Goal: Transaction & Acquisition: Purchase product/service

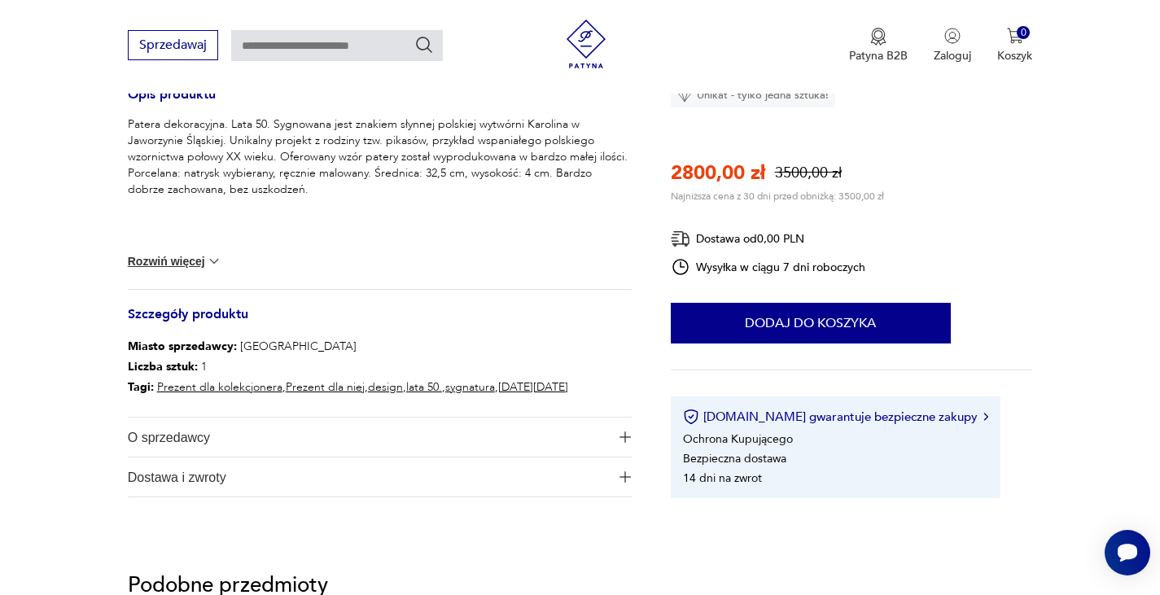
scroll to position [716, 0]
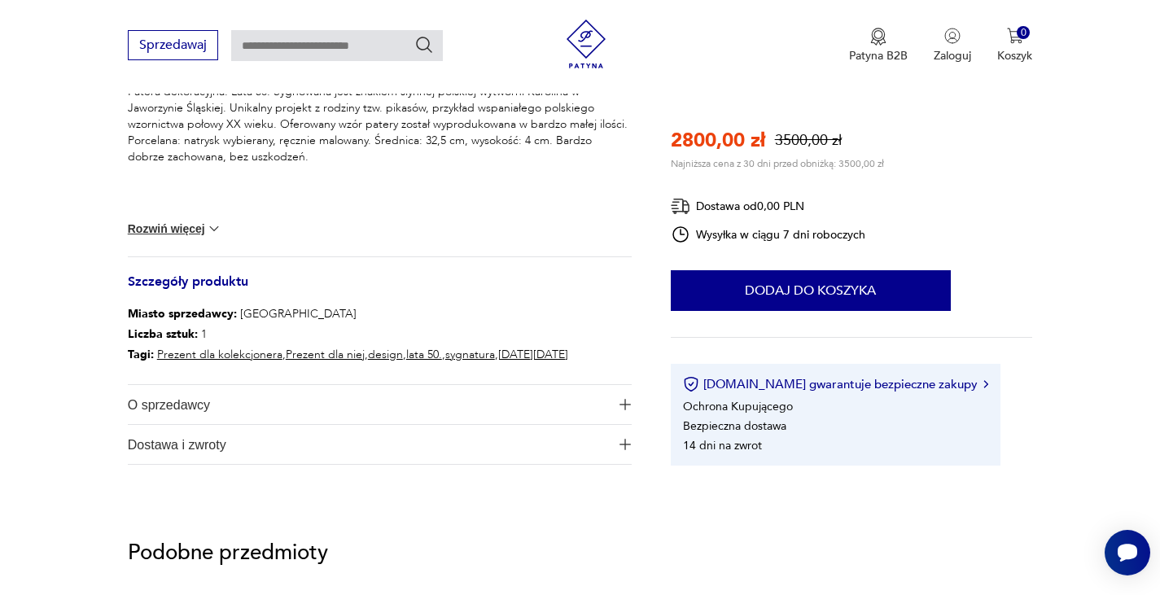
click at [168, 229] on button "Rozwiń więcej" at bounding box center [175, 229] width 94 height 16
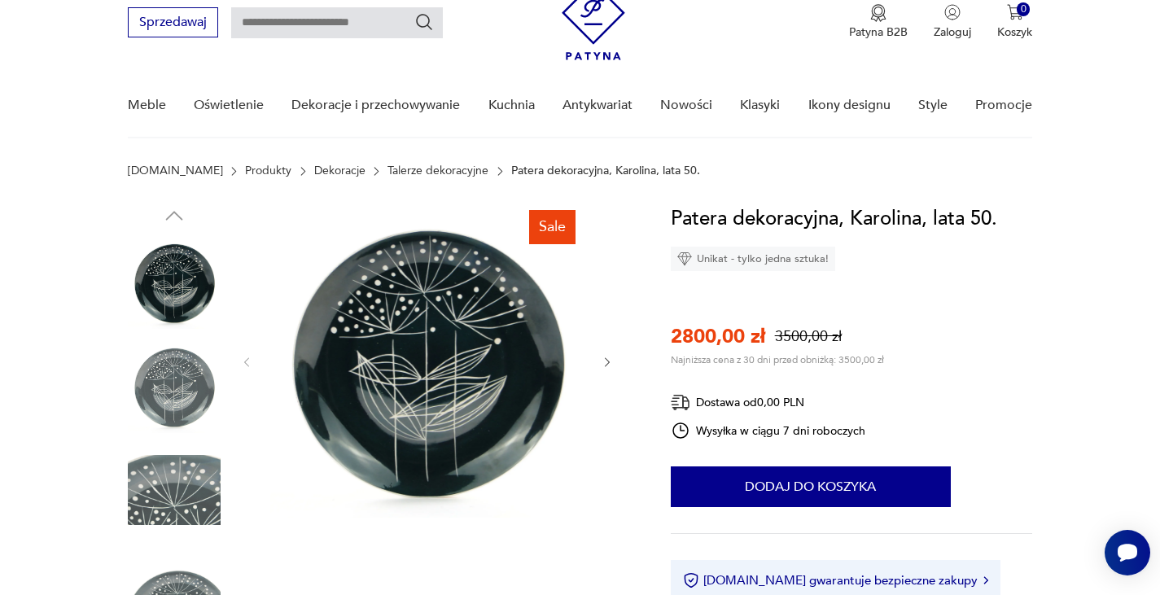
scroll to position [130, 0]
